Goal: Task Accomplishment & Management: Manage account settings

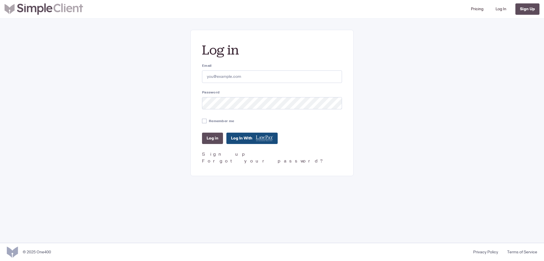
type input "[EMAIL_ADDRESS][DOMAIN_NAME]"
click at [204, 120] on input "Remember me" at bounding box center [204, 120] width 5 height 5
checkbox input "true"
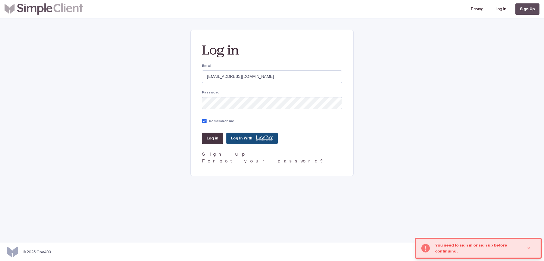
click at [212, 137] on input "Log in" at bounding box center [212, 137] width 21 height 11
click at [212, 141] on input "Log in" at bounding box center [212, 137] width 21 height 11
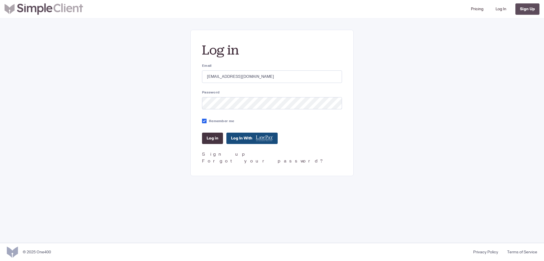
click at [214, 143] on input "Log in" at bounding box center [212, 137] width 21 height 11
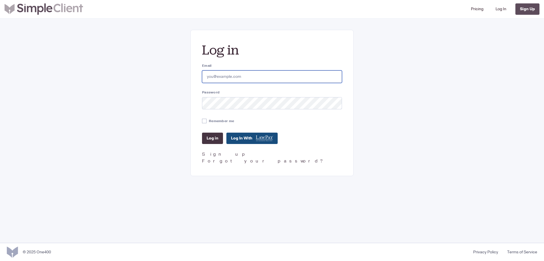
type input "[EMAIL_ADDRESS][DOMAIN_NAME]"
click at [210, 140] on input "Log in" at bounding box center [212, 137] width 21 height 11
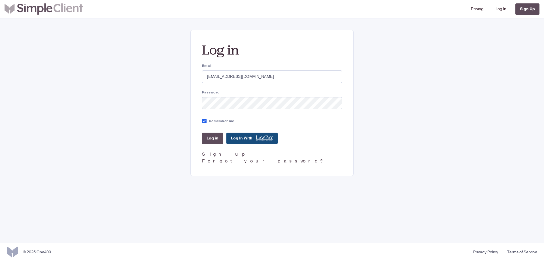
click at [215, 161] on link "Forgot your password?" at bounding box center [263, 161] width 123 height 6
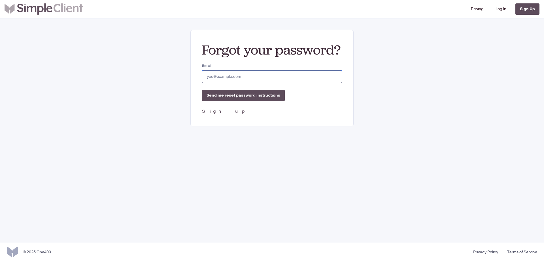
click at [230, 78] on input "Email" at bounding box center [272, 76] width 140 height 12
type input "[EMAIL_ADDRESS][DOMAIN_NAME]"
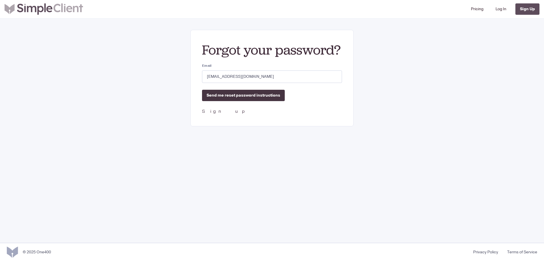
click at [235, 96] on input "Send me reset password instructions" at bounding box center [243, 95] width 83 height 11
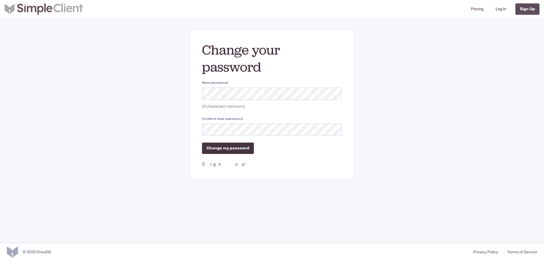
click at [237, 149] on input "Change my password" at bounding box center [228, 147] width 52 height 11
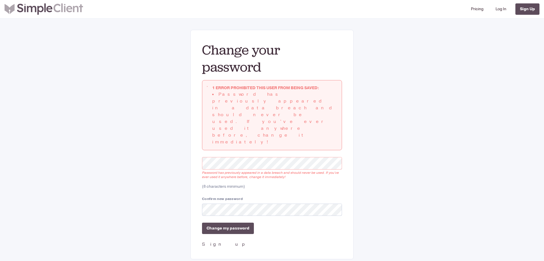
click at [189, 208] on div "Change your password Icons/close outline 1 error prohibited this user from bein…" at bounding box center [272, 144] width 408 height 229
click at [239, 222] on input "Change my password" at bounding box center [228, 227] width 52 height 11
